Goal: Task Accomplishment & Management: Manage account settings

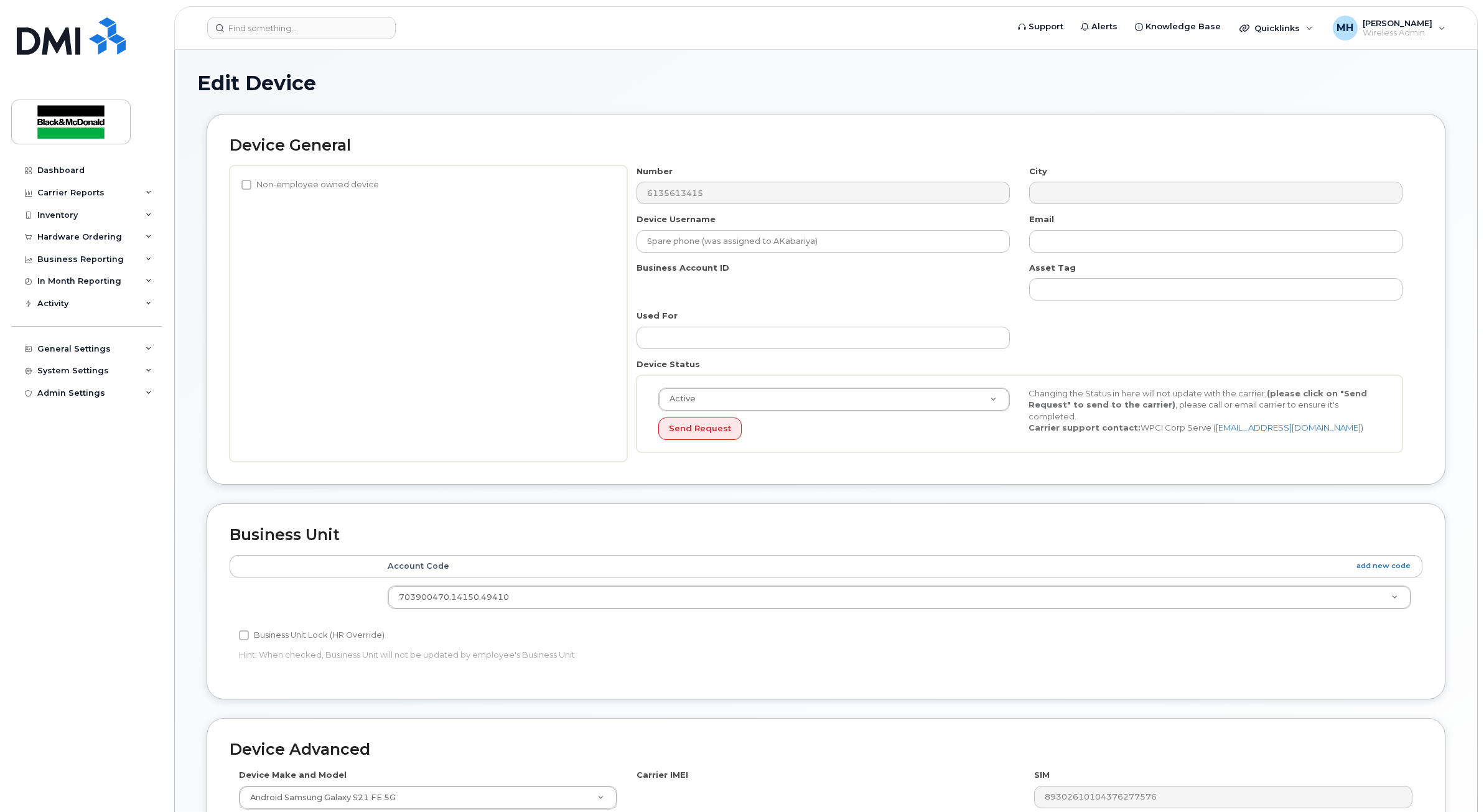
select select "35201694"
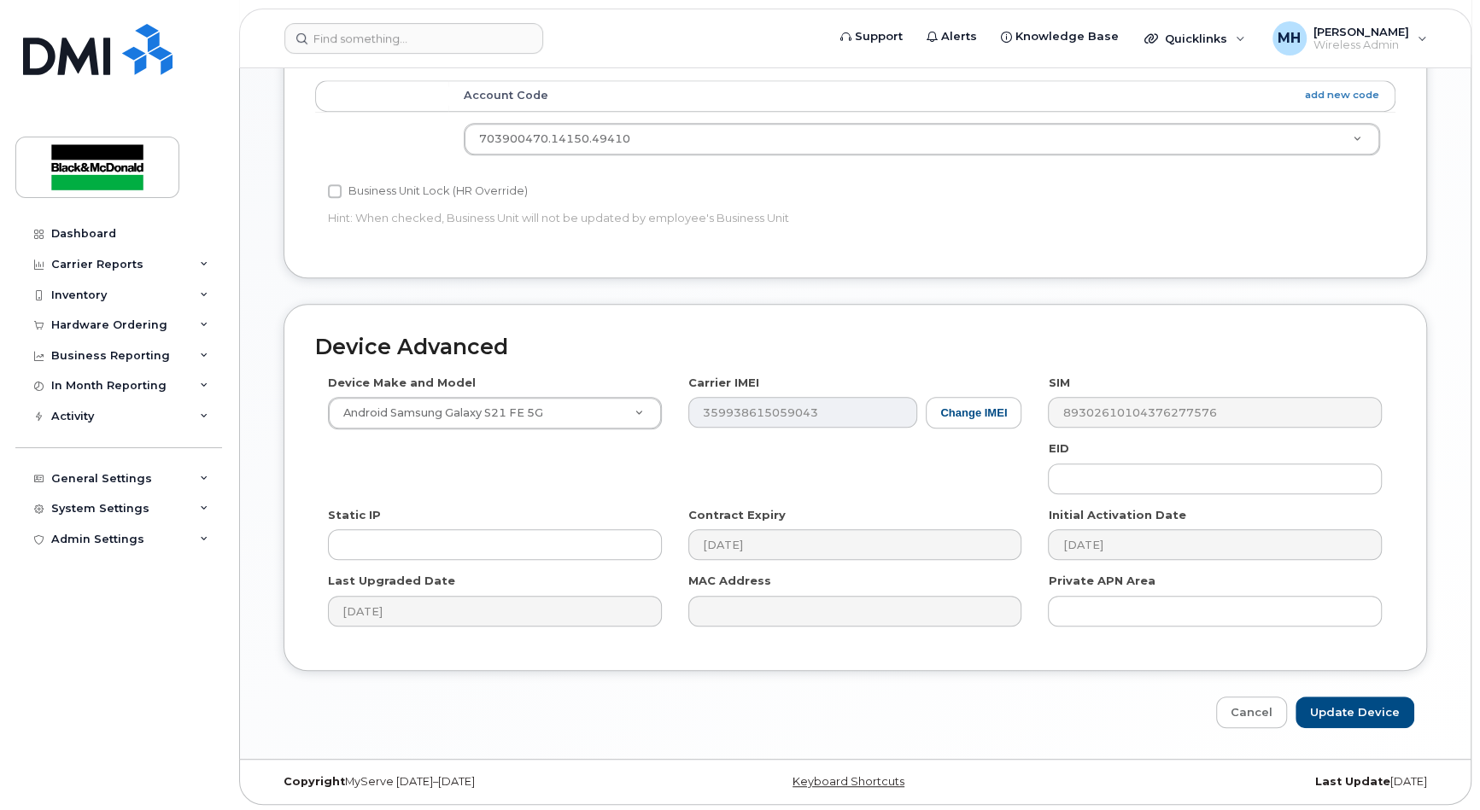
scroll to position [705, 0]
drag, startPoint x: 1355, startPoint y: 711, endPoint x: 1334, endPoint y: 703, distance: 22.2
click at [1355, 711] on input "Update Device" at bounding box center [1354, 711] width 119 height 32
type input "Saving..."
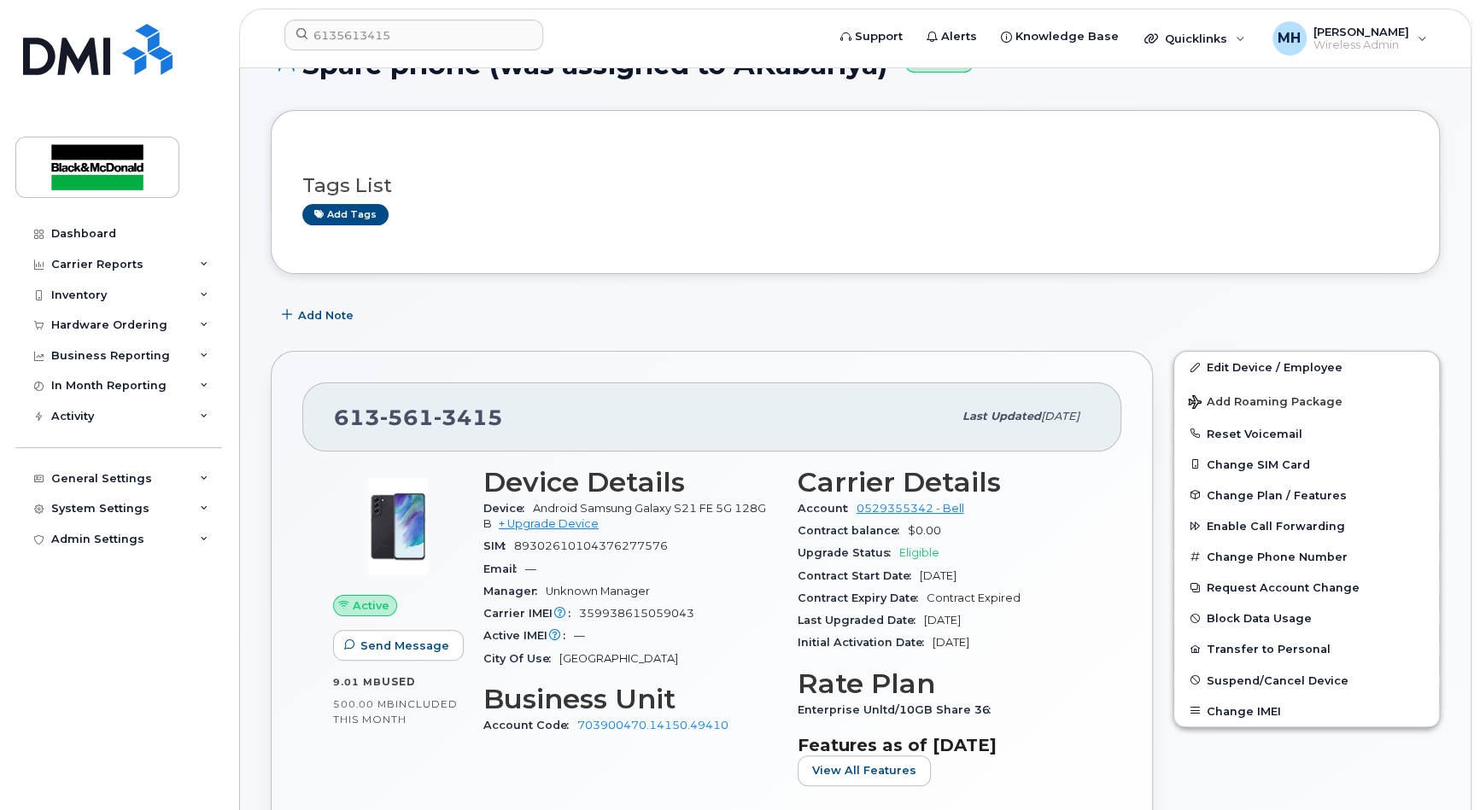
scroll to position [77, 0]
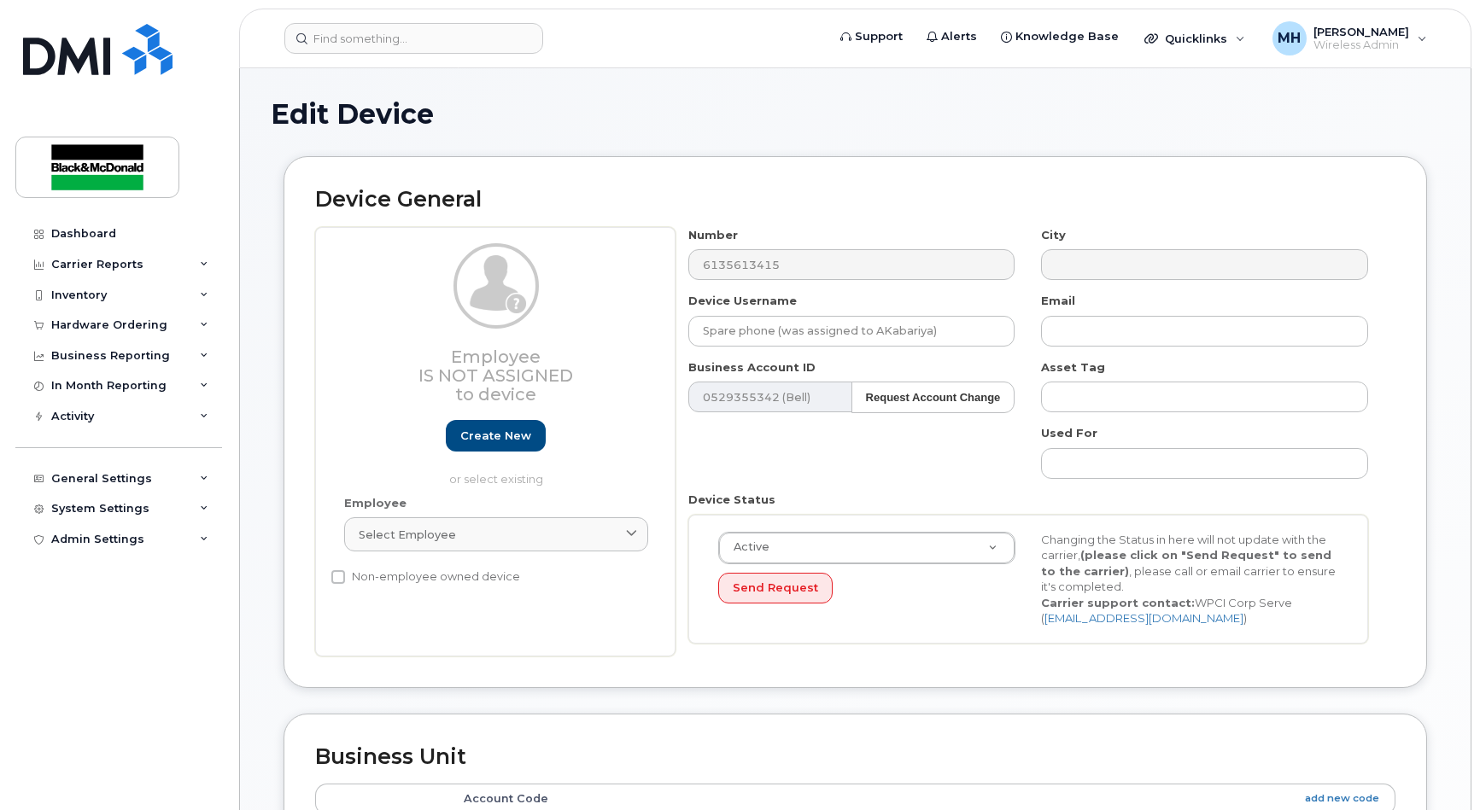
select select "35201694"
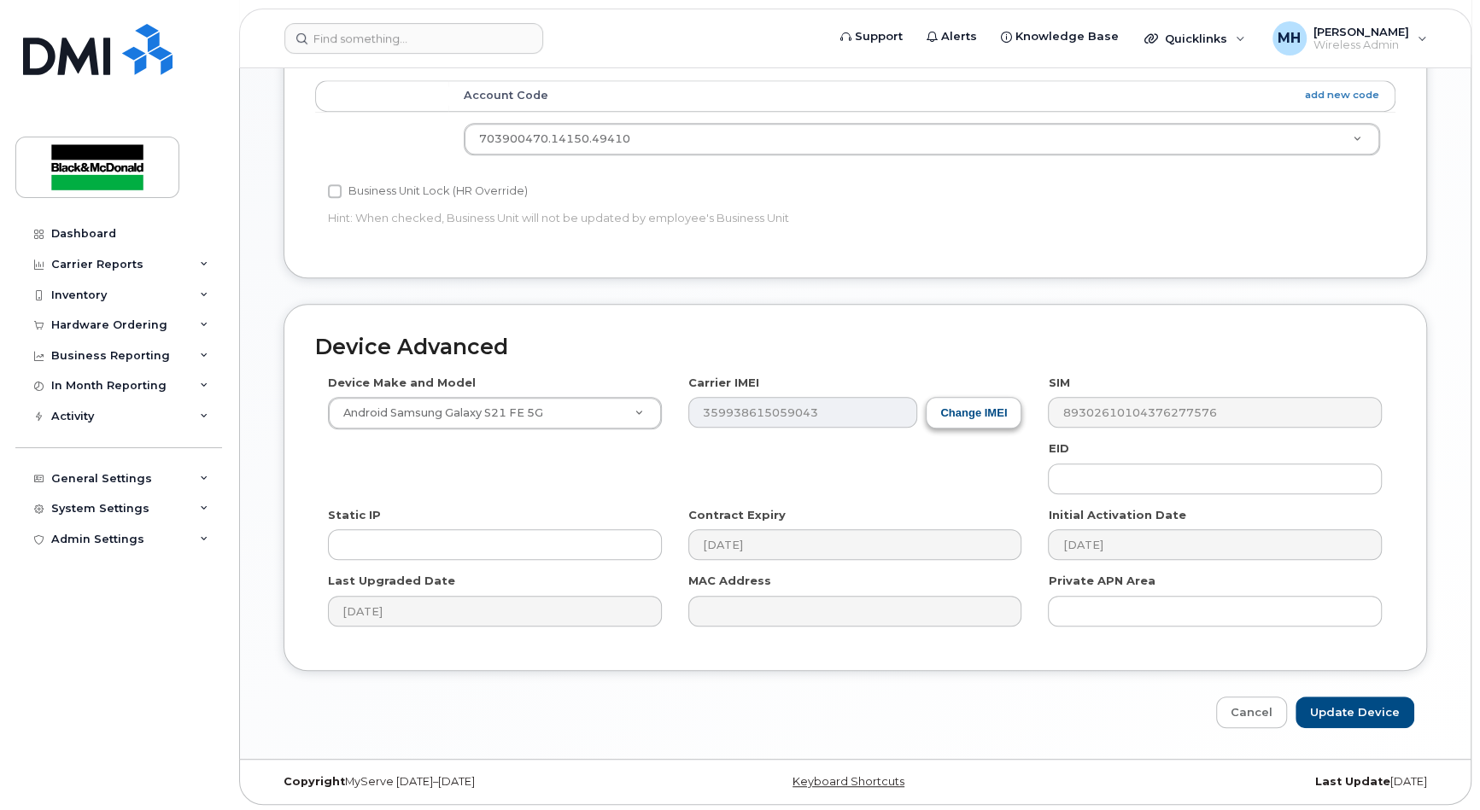
scroll to position [705, 0]
click at [1264, 707] on link "Cancel" at bounding box center [1251, 711] width 71 height 32
click at [1261, 714] on link "Cancel" at bounding box center [1251, 711] width 71 height 32
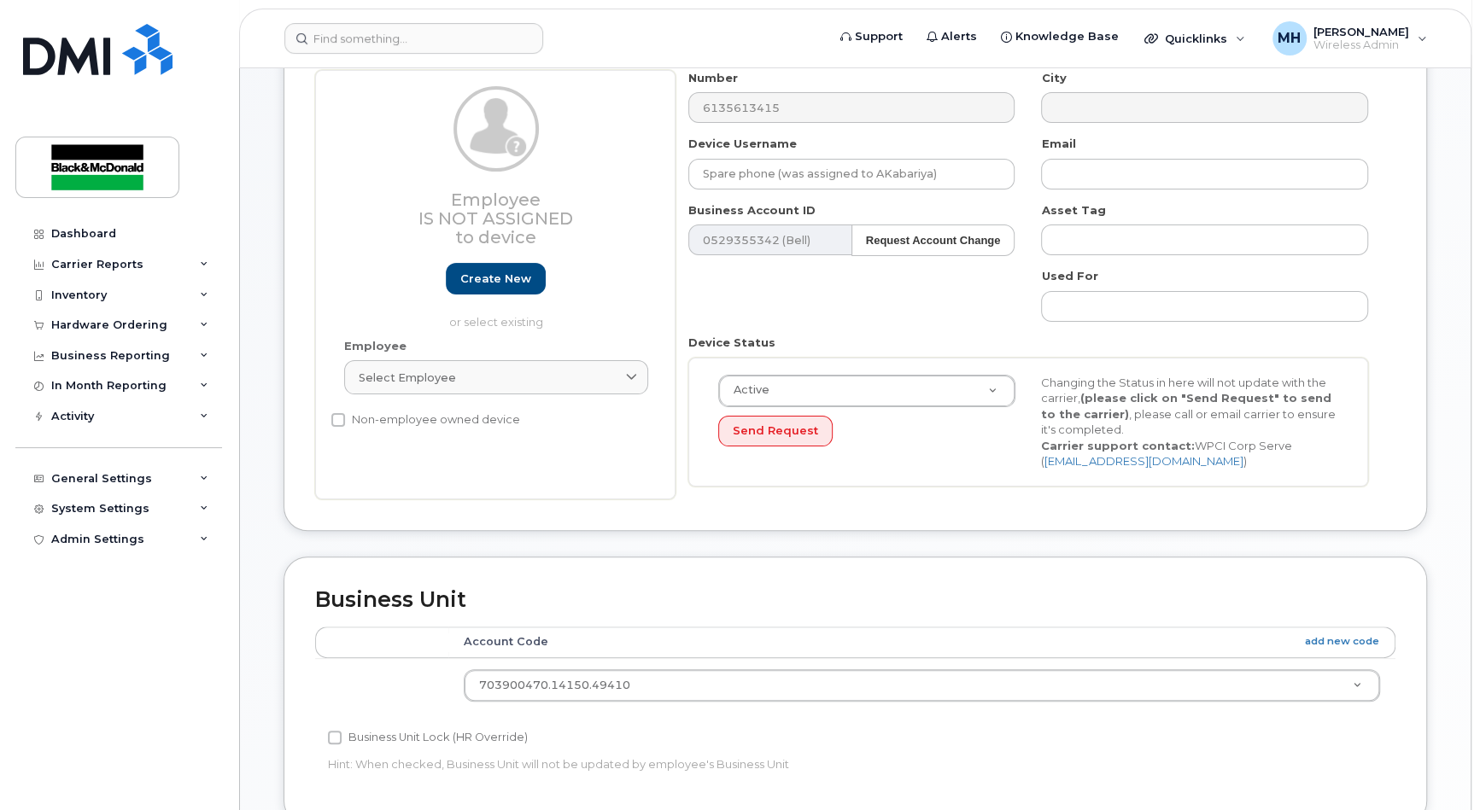
scroll to position [0, 0]
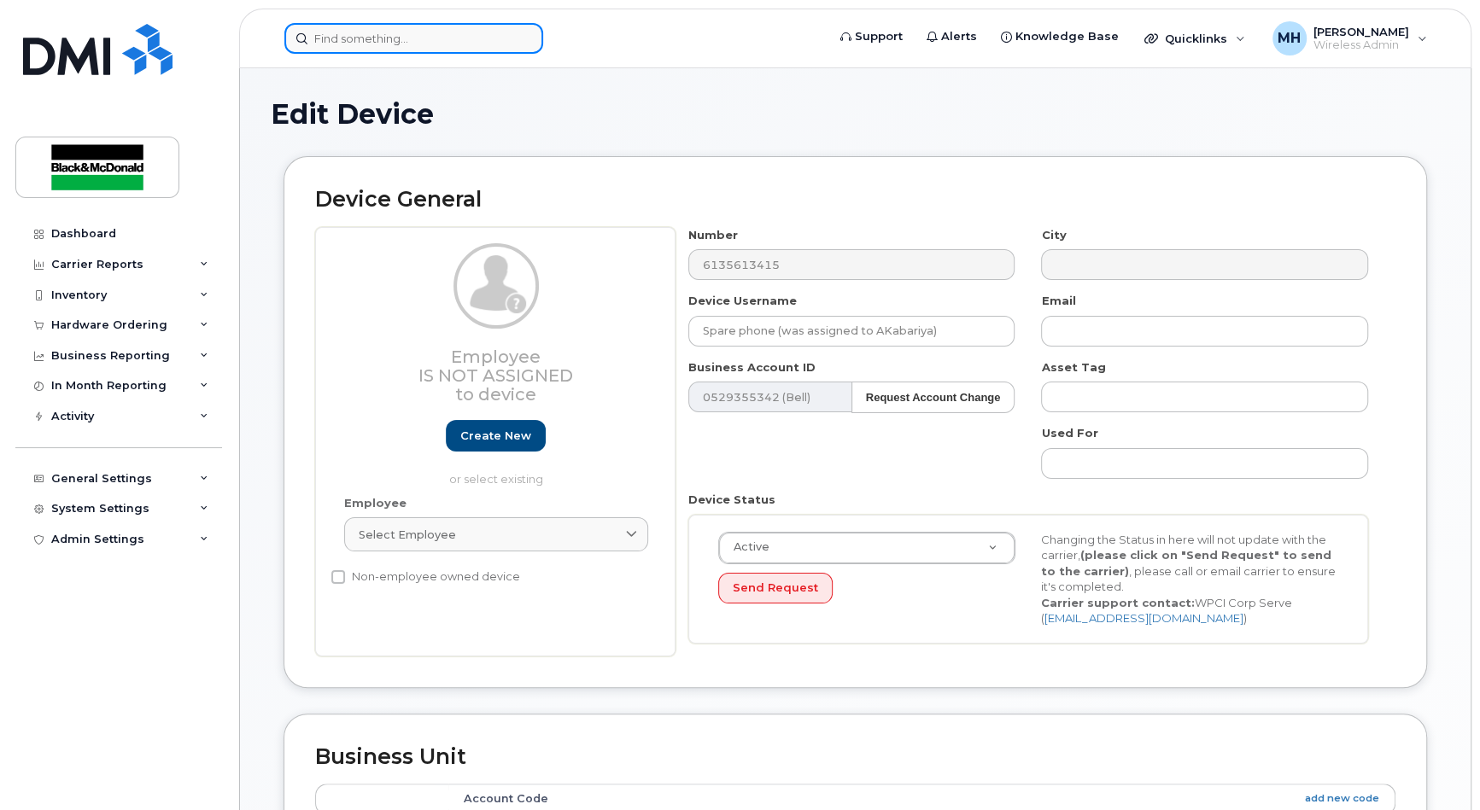
click at [435, 32] on input at bounding box center [413, 38] width 259 height 31
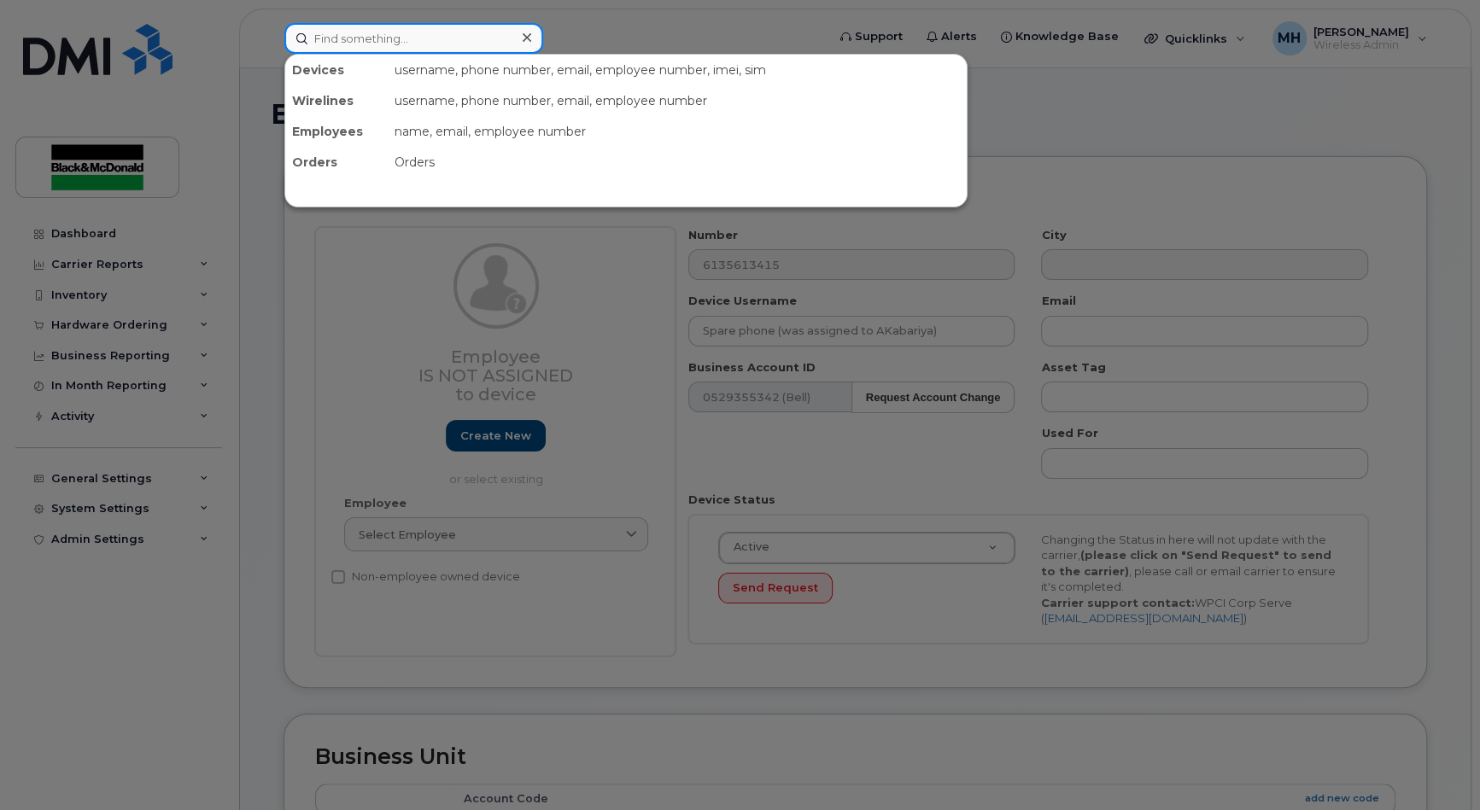
paste input "6135613415"
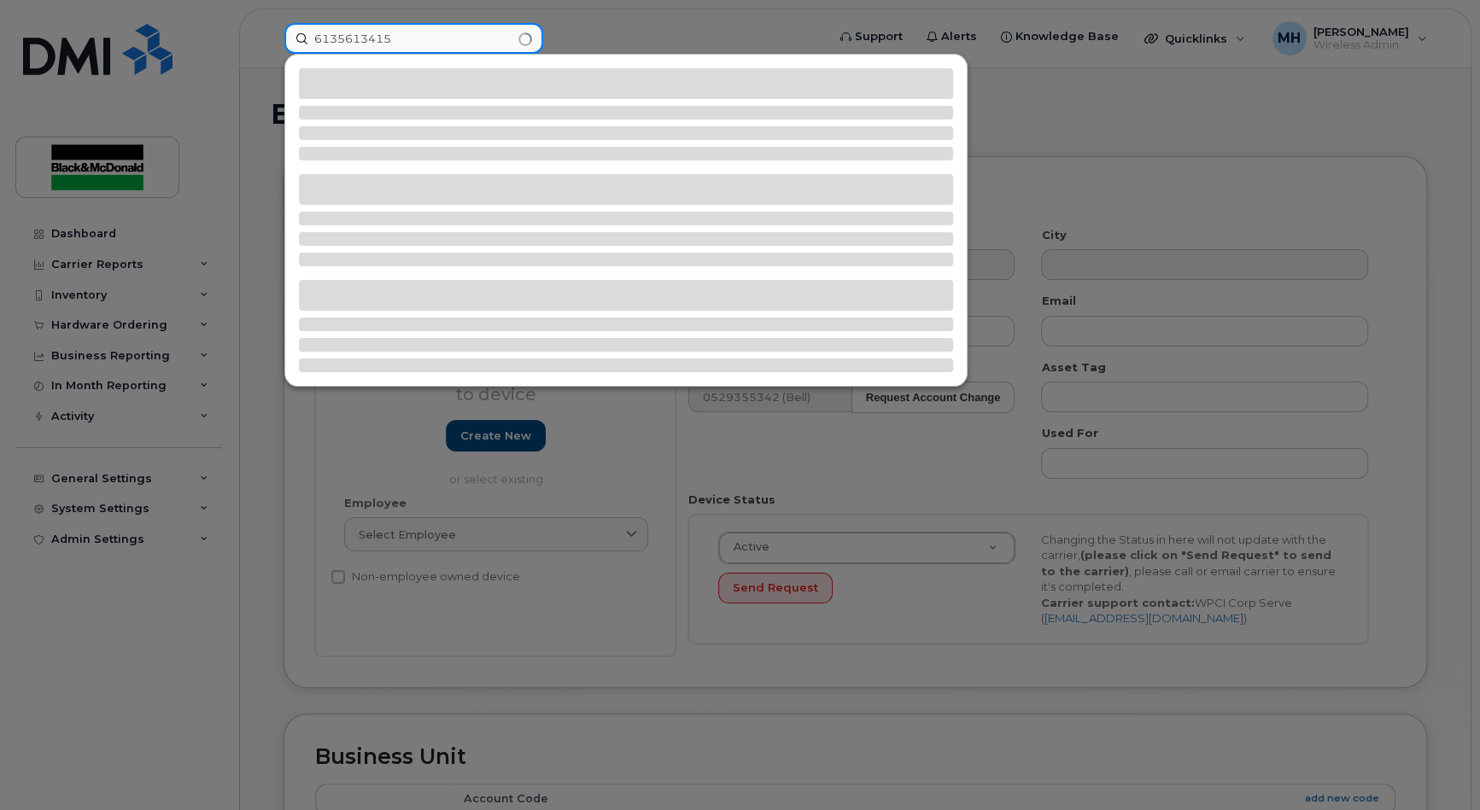
type input "6135613415"
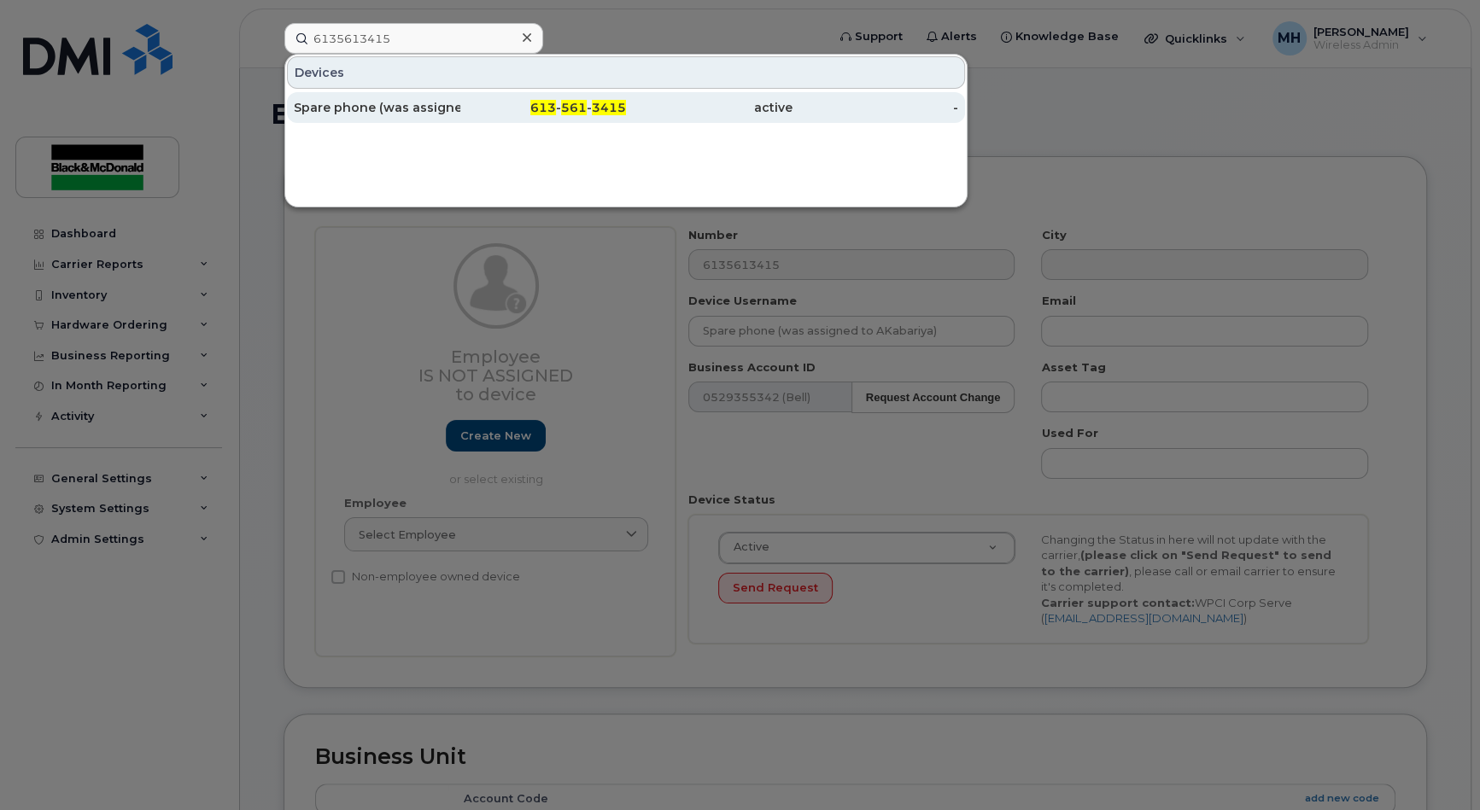
click at [403, 102] on div "Spare phone (was assigned to AKabariya)" at bounding box center [377, 107] width 166 height 17
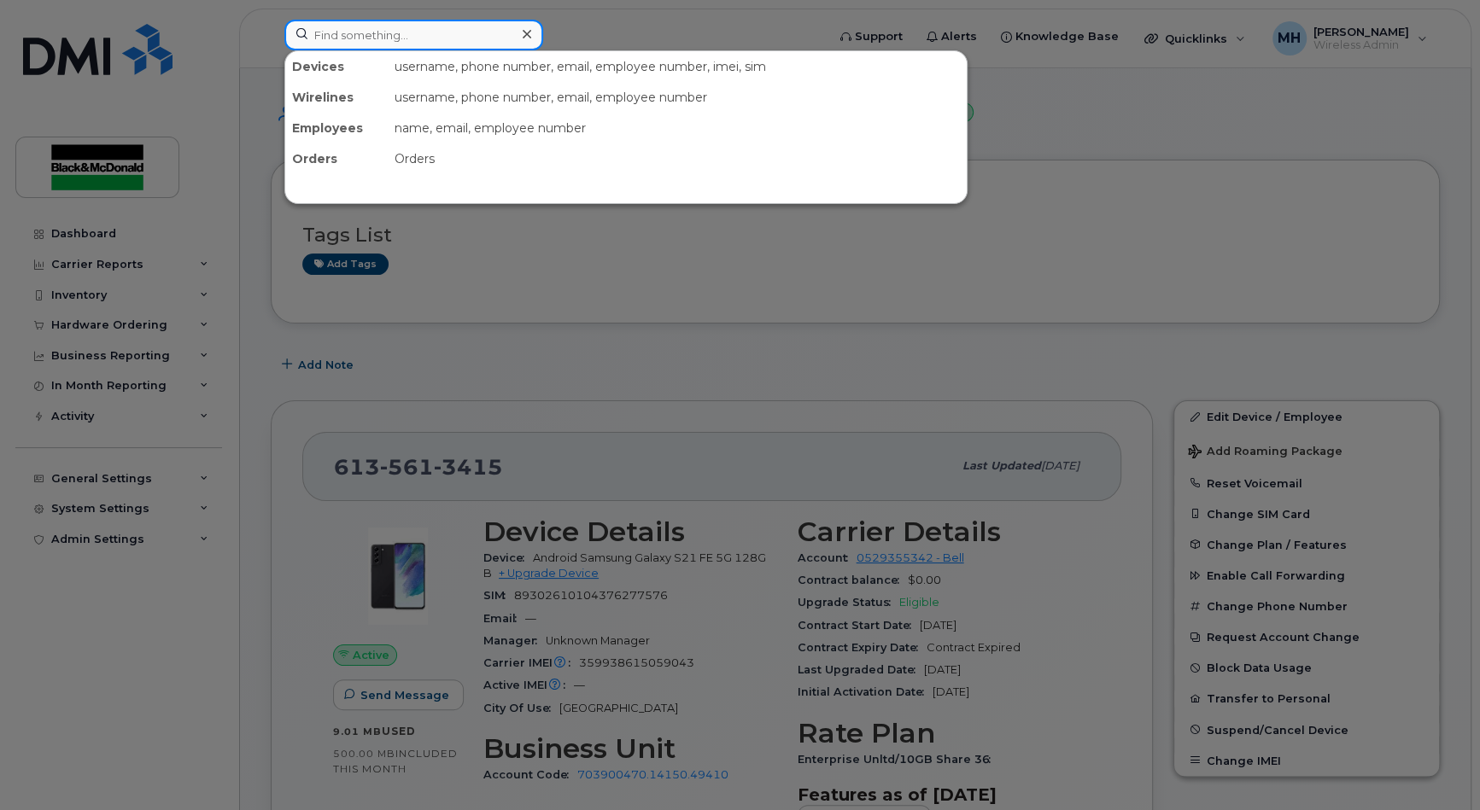
click at [367, 29] on input at bounding box center [413, 35] width 259 height 31
paste input "6132945486"
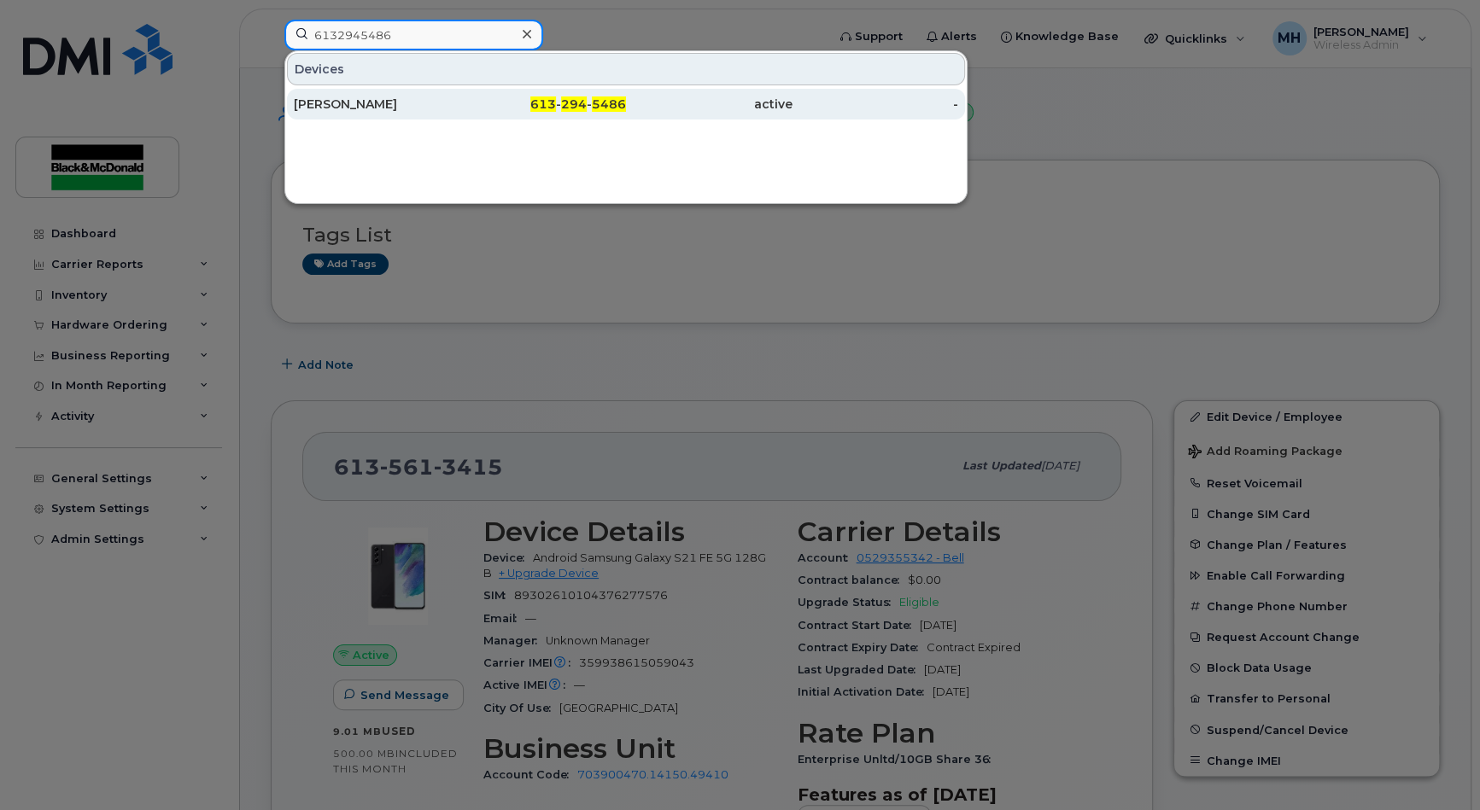
type input "6132945486"
click at [334, 102] on div "Richard Blago" at bounding box center [377, 104] width 166 height 17
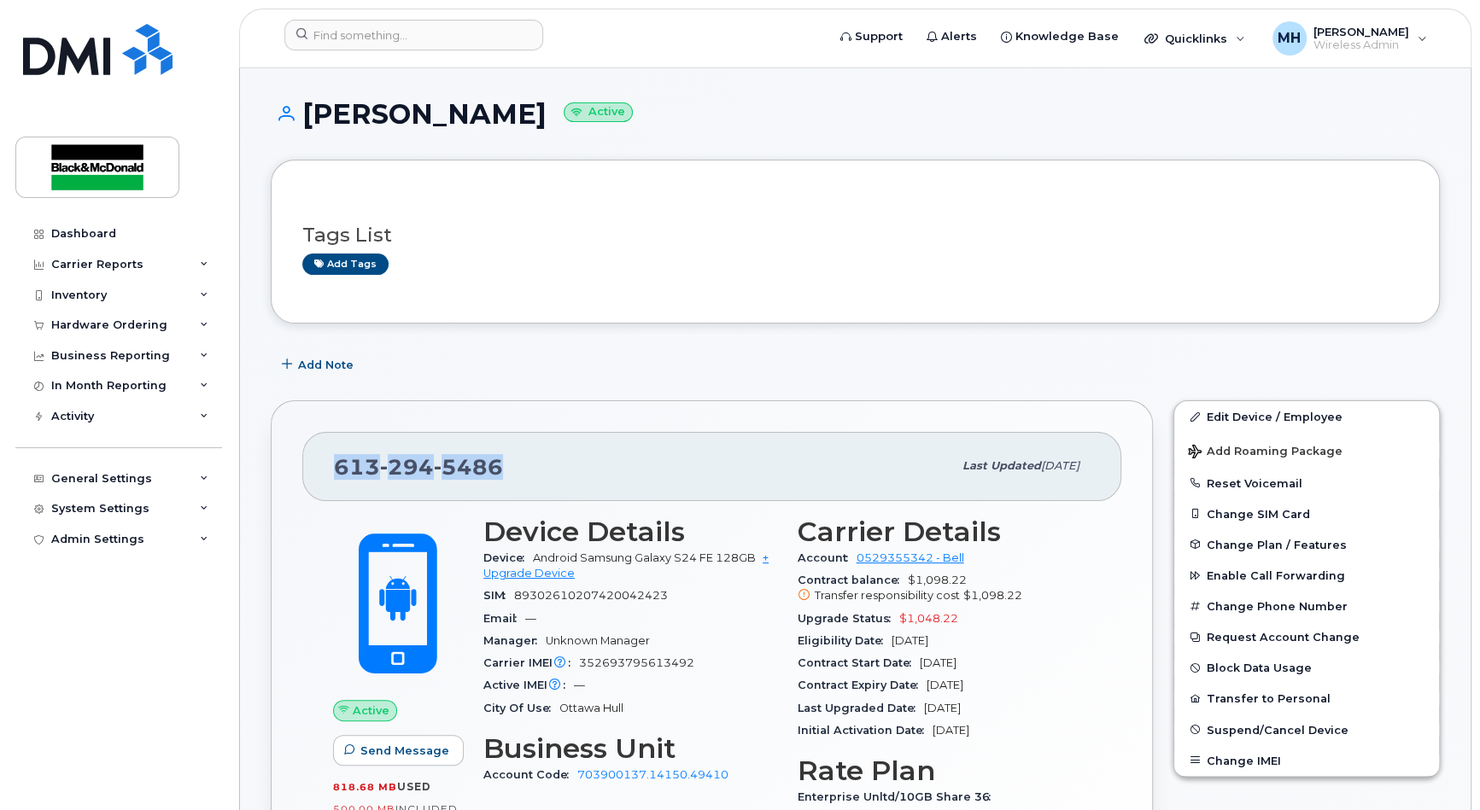
drag, startPoint x: 515, startPoint y: 469, endPoint x: 324, endPoint y: 471, distance: 191.3
click at [324, 471] on div "[PHONE_NUMBER] Last updated [DATE]" at bounding box center [711, 466] width 819 height 68
copy span "[PHONE_NUMBER]"
click at [636, 240] on h3 "Tags List" at bounding box center [855, 235] width 1106 height 21
